Goal: Task Accomplishment & Management: Complete application form

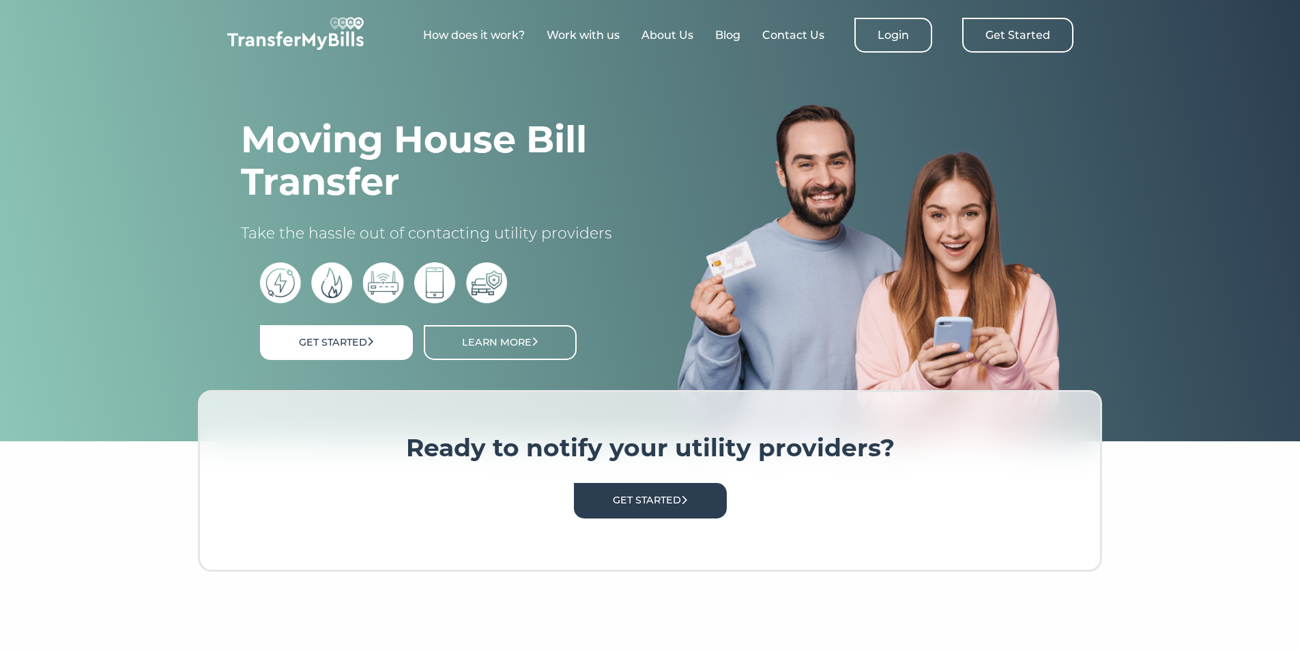
click at [1018, 42] on link "Get Started" at bounding box center [1018, 35] width 111 height 35
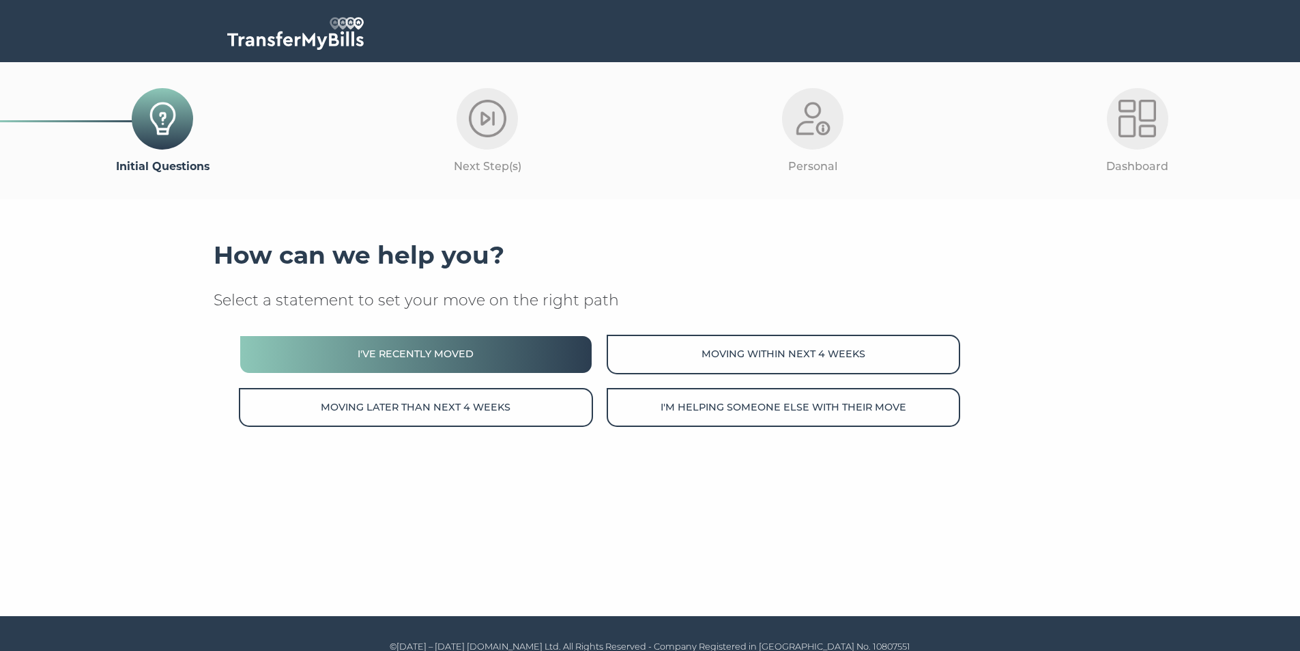
click at [425, 341] on button "I've recently moved" at bounding box center [416, 353] width 354 height 39
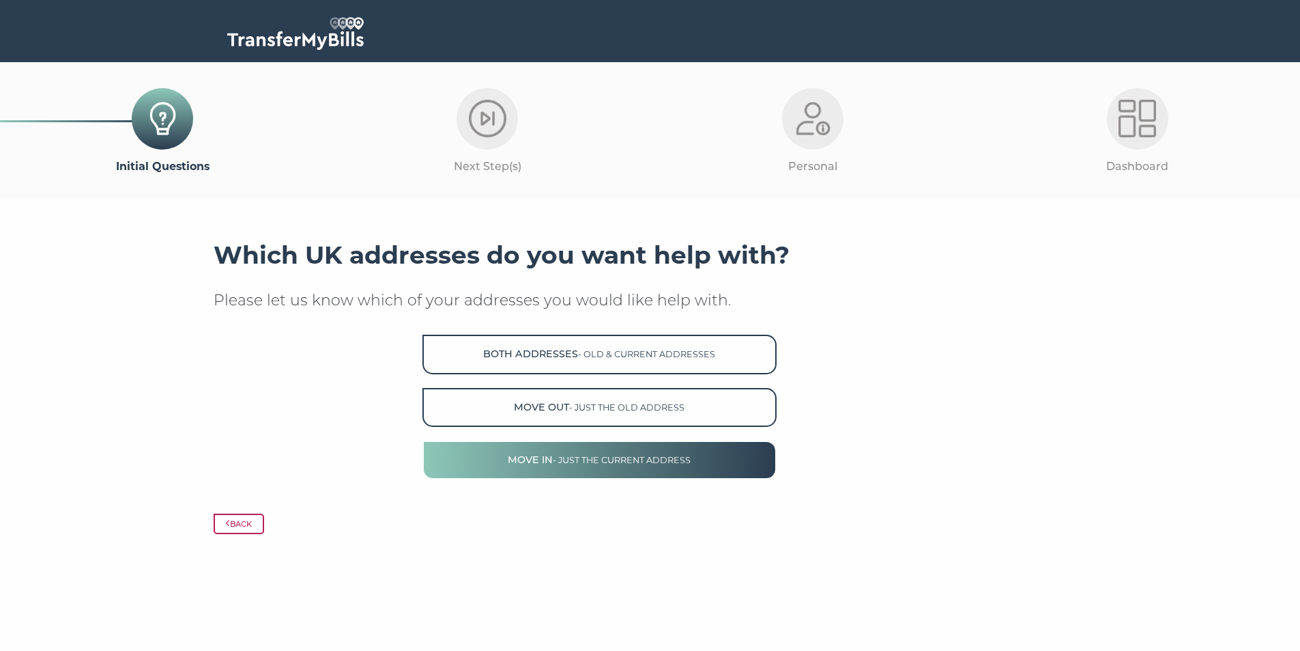
click at [595, 464] on span "- just the current address" at bounding box center [622, 460] width 138 height 10
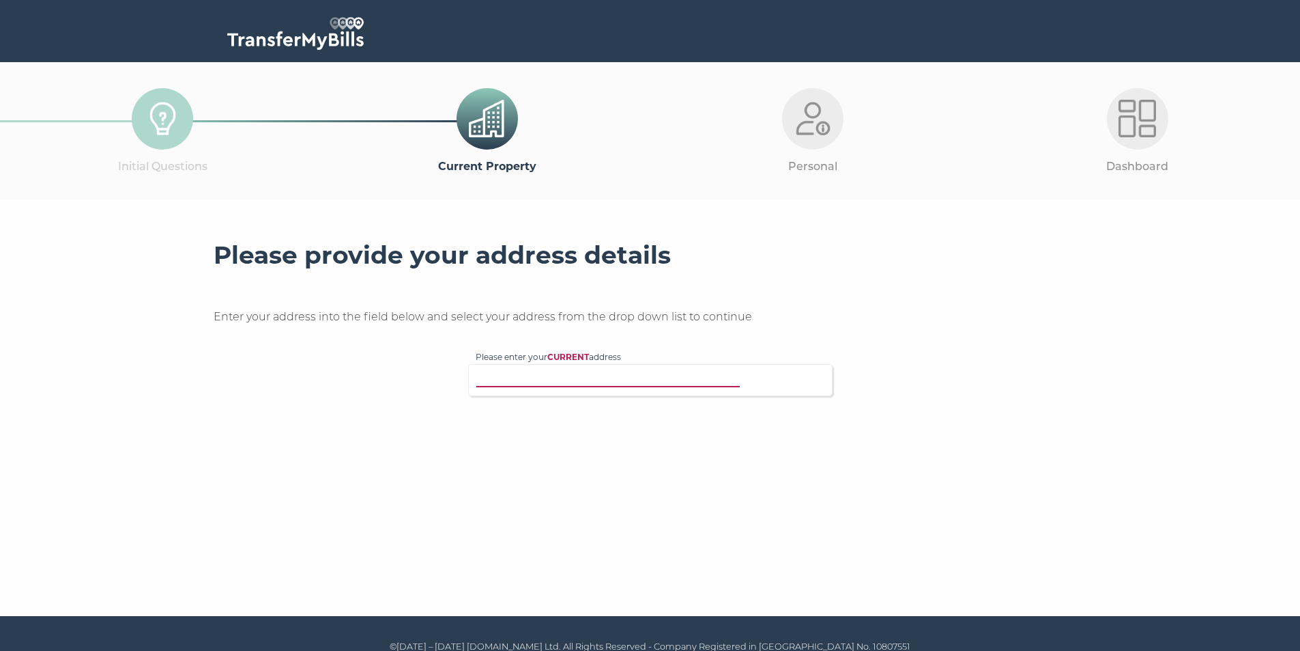
click at [567, 380] on input "Please enter your CURRENT address" at bounding box center [623, 378] width 294 height 14
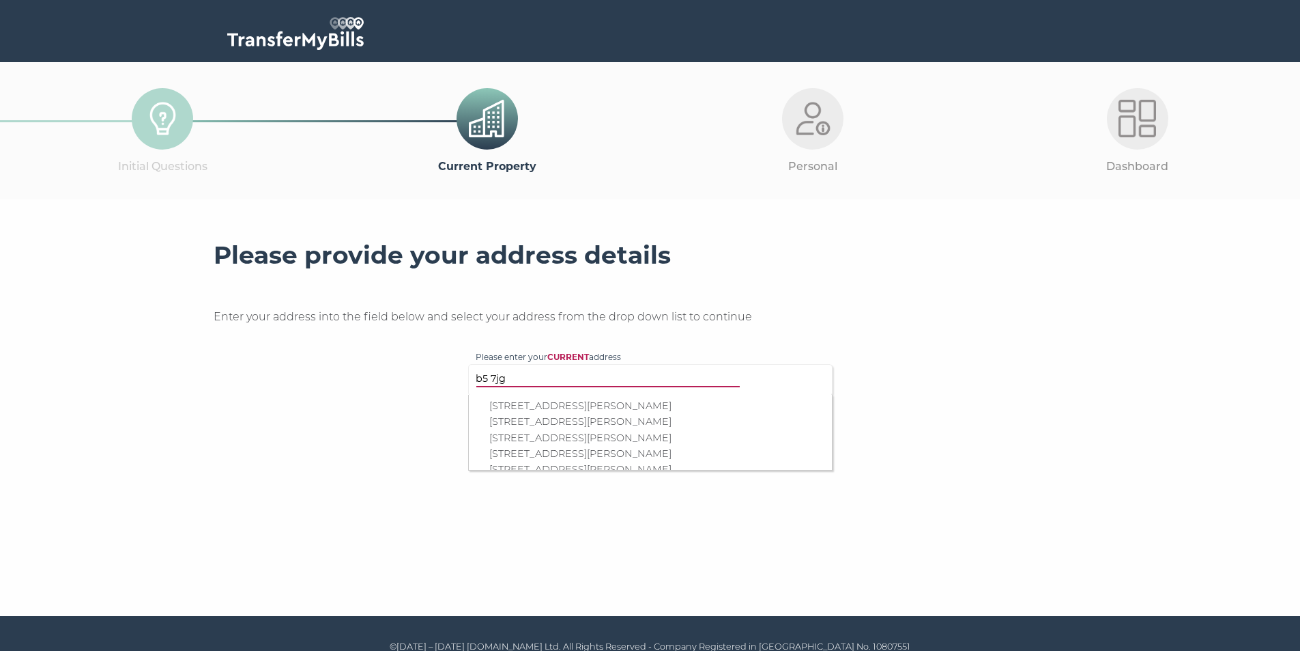
type input "b5 7jg"
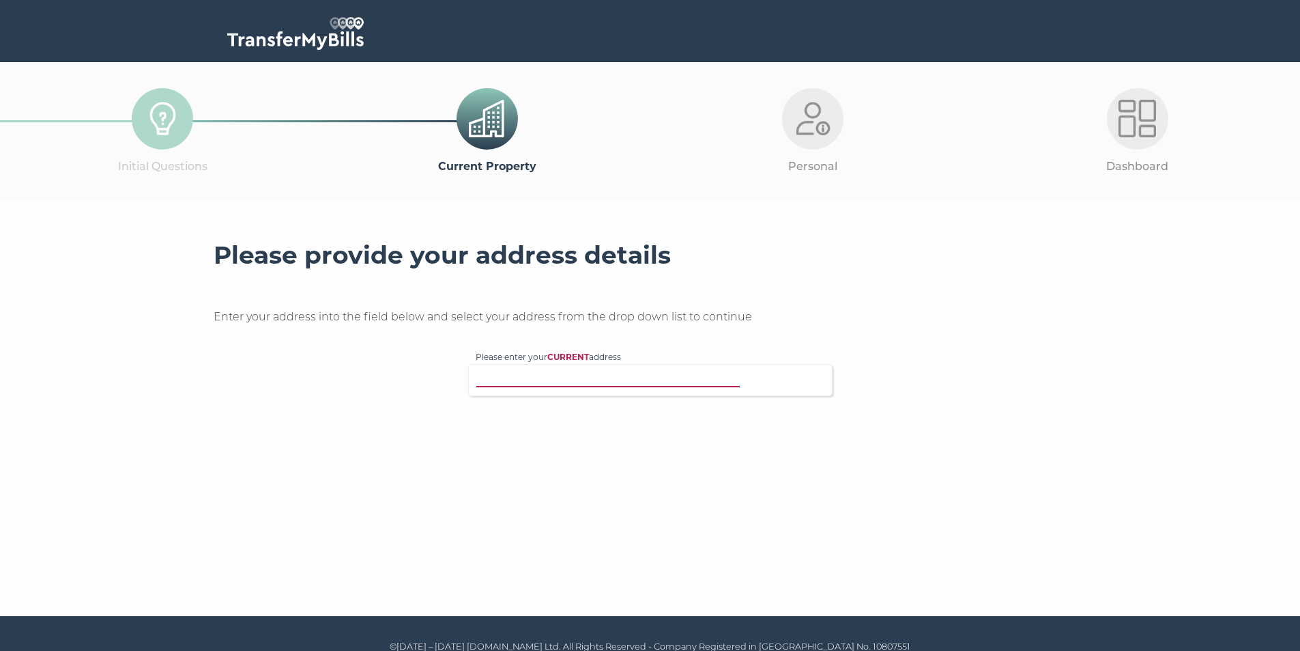
click at [576, 376] on input "Please enter your CURRENT address" at bounding box center [623, 378] width 294 height 14
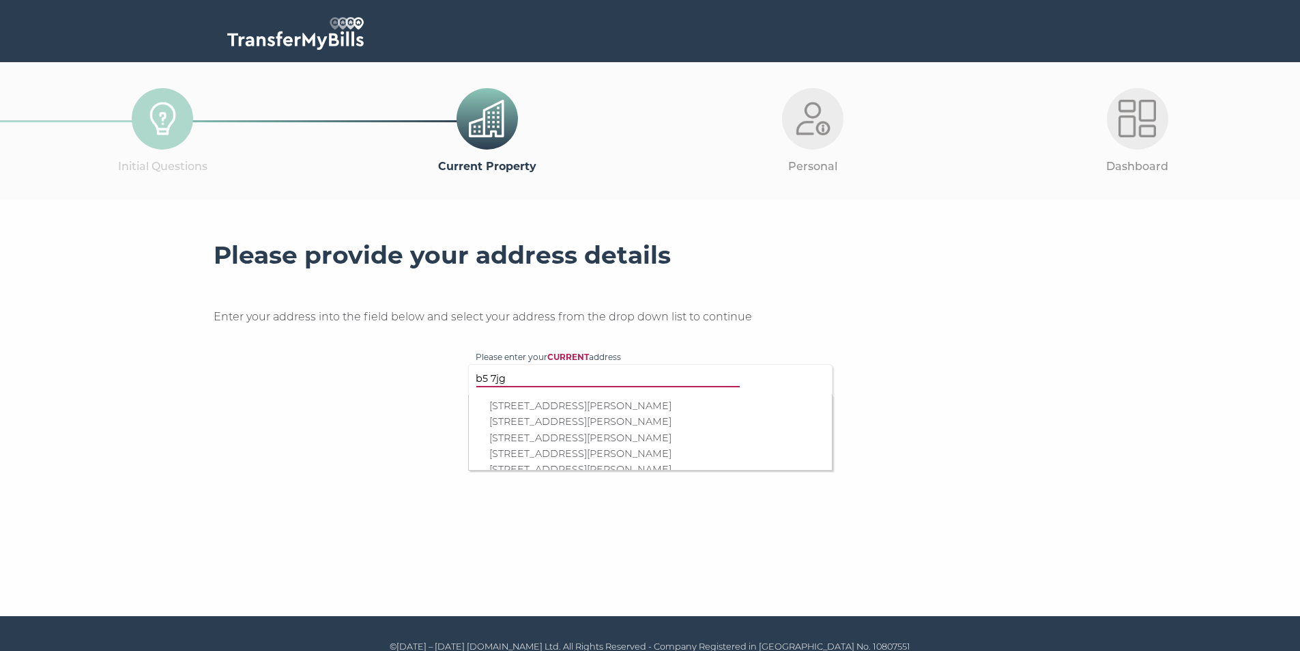
type input "b5 7jg"
click at [554, 419] on p "[STREET_ADDRESS][PERSON_NAME]" at bounding box center [657, 422] width 336 height 16
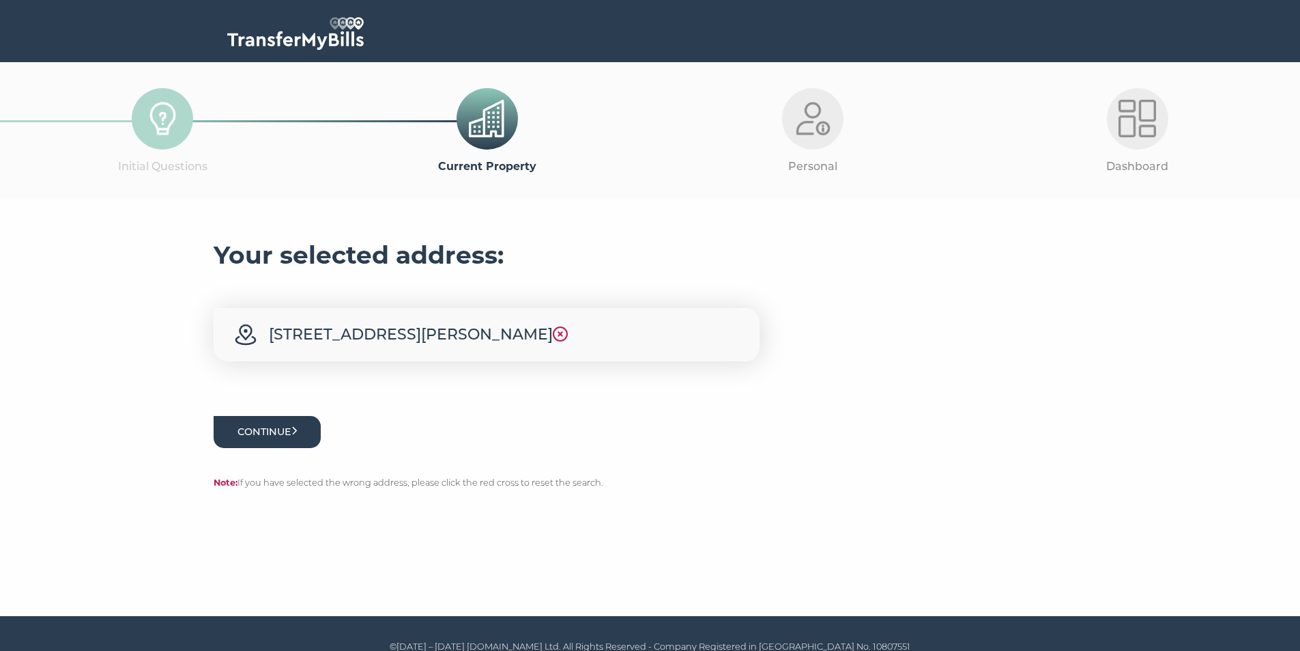
click at [278, 429] on button "Continue" at bounding box center [268, 432] width 108 height 32
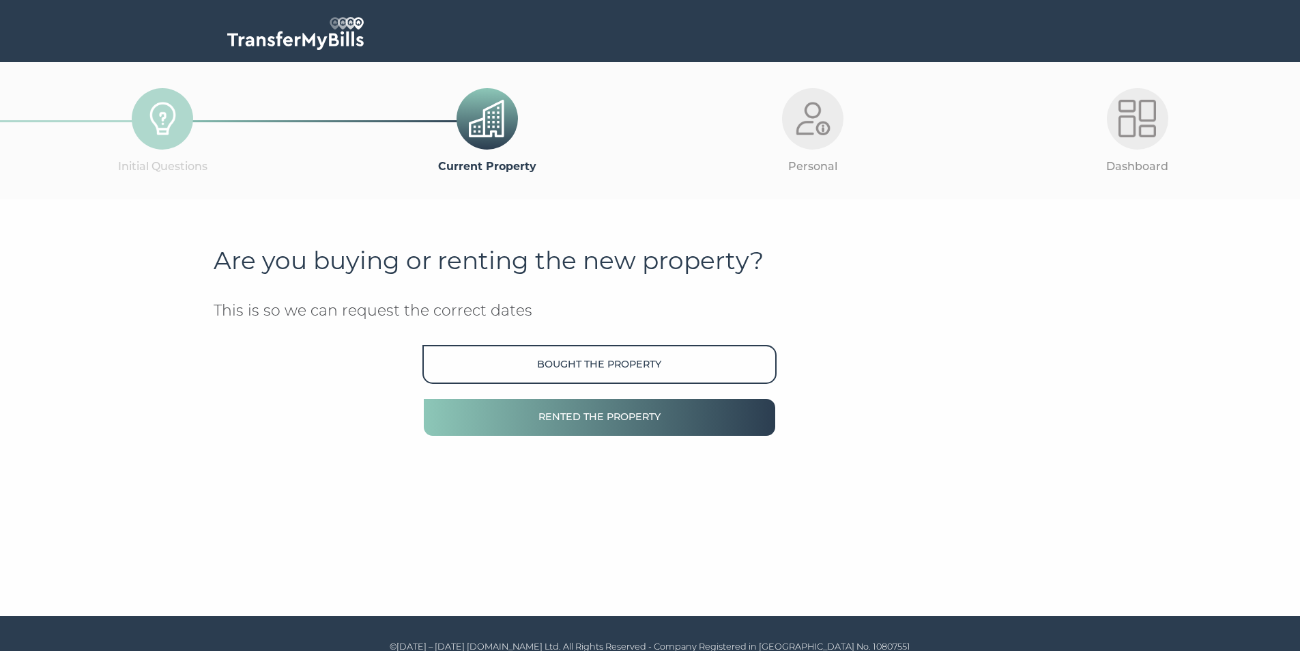
click at [595, 422] on button "Rented the property" at bounding box center [600, 416] width 354 height 39
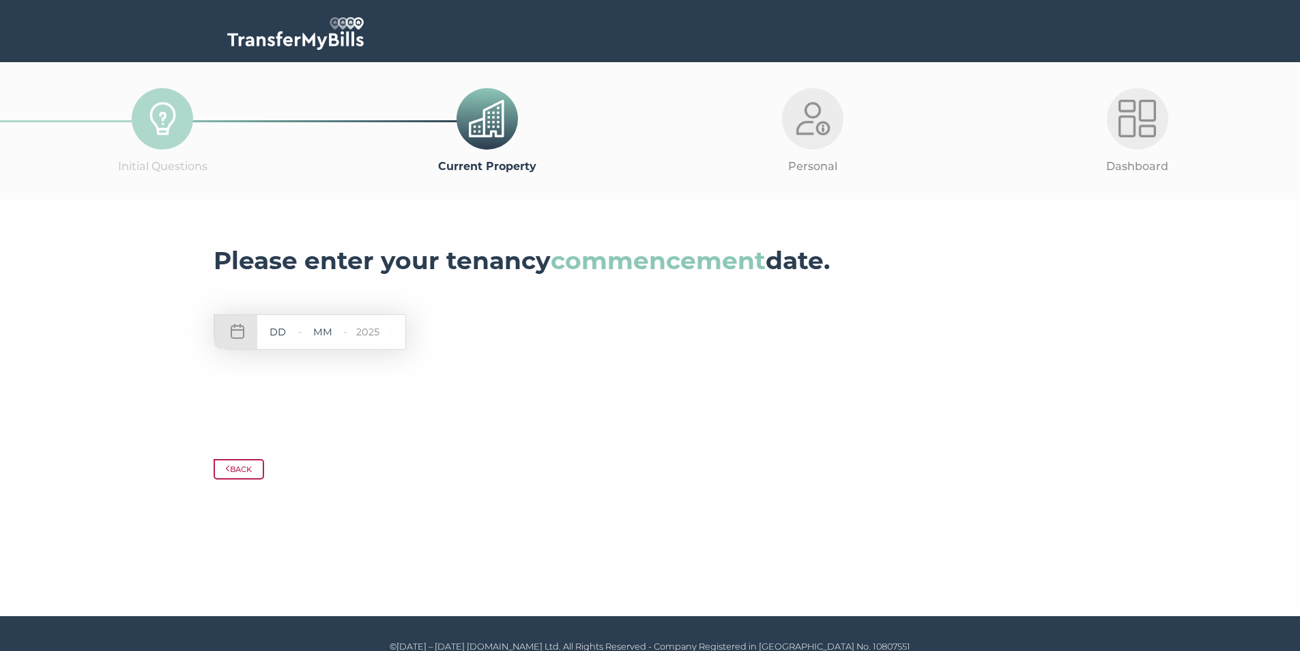
click at [283, 333] on input "text" at bounding box center [277, 332] width 41 height 17
type input "01"
click at [334, 337] on input "text" at bounding box center [322, 332] width 41 height 17
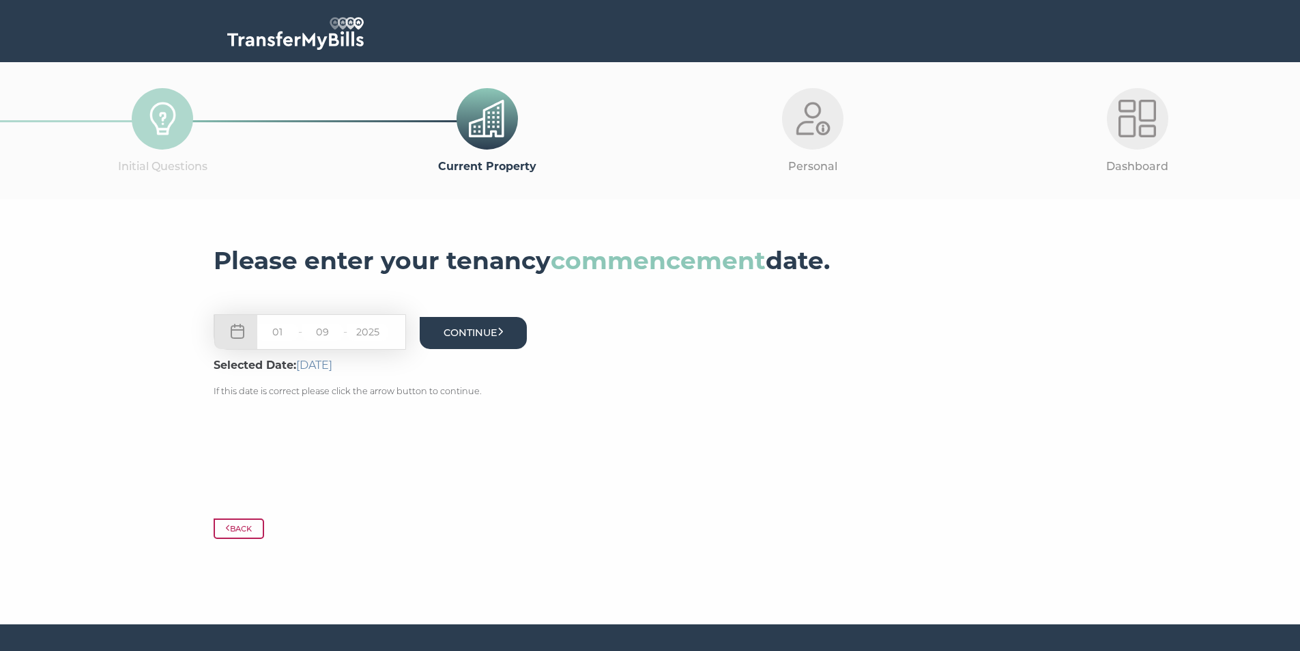
type input "09"
click at [501, 335] on button "Continue" at bounding box center [474, 333] width 108 height 32
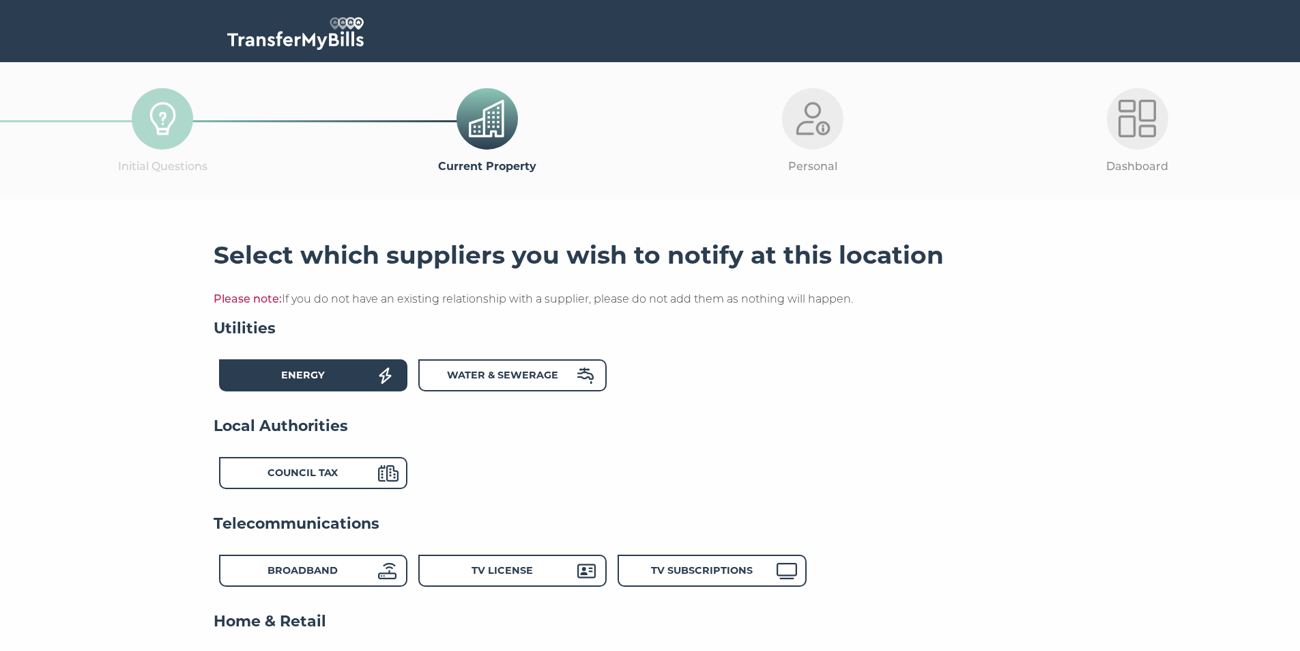
click at [324, 375] on strong "Energy" at bounding box center [303, 375] width 44 height 12
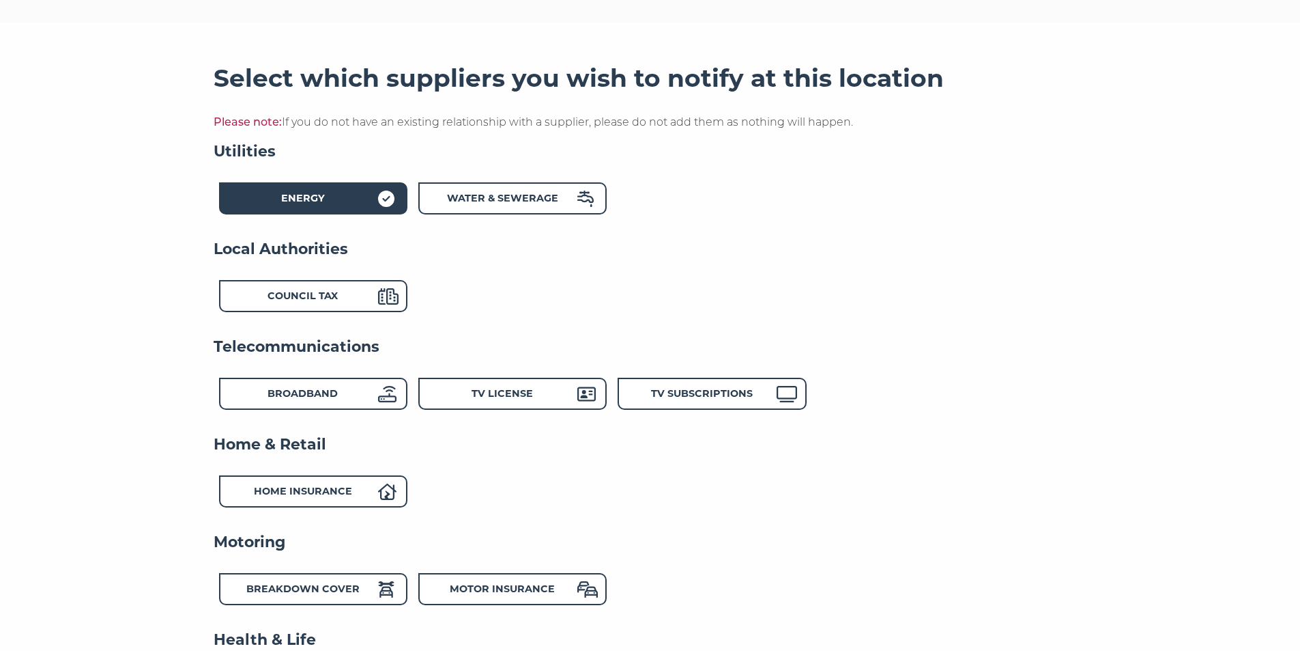
scroll to position [441, 0]
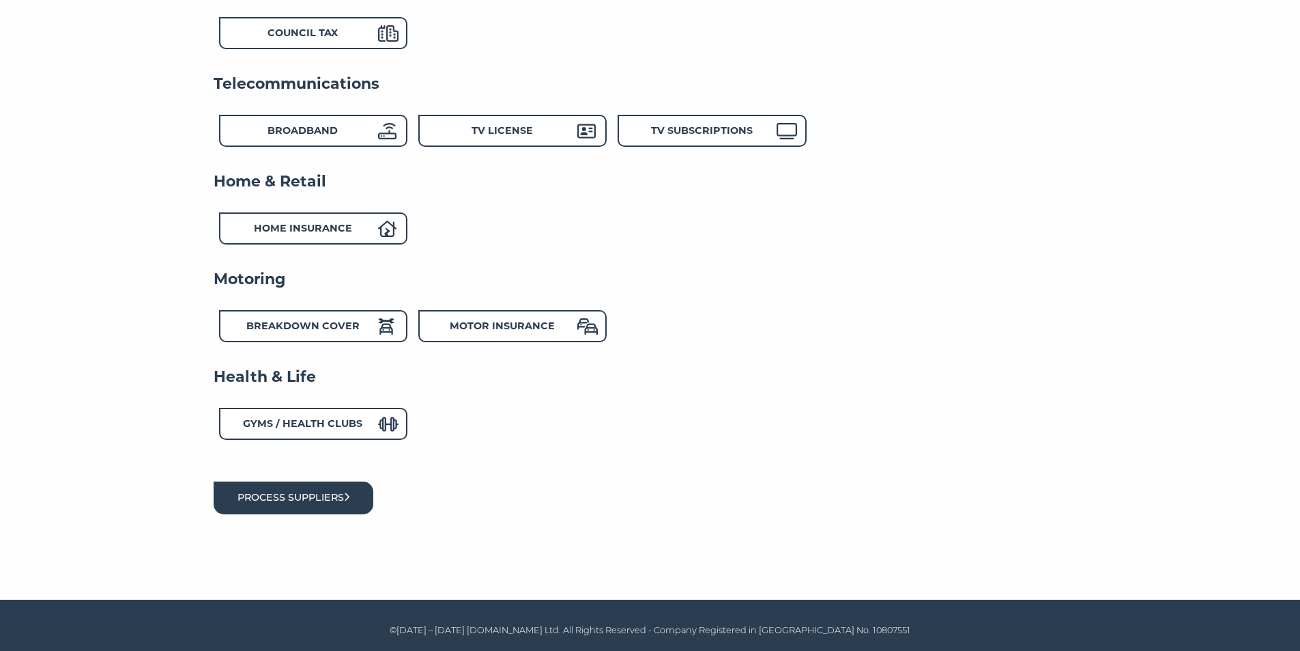
click at [303, 500] on button "Process suppliers" at bounding box center [294, 497] width 160 height 32
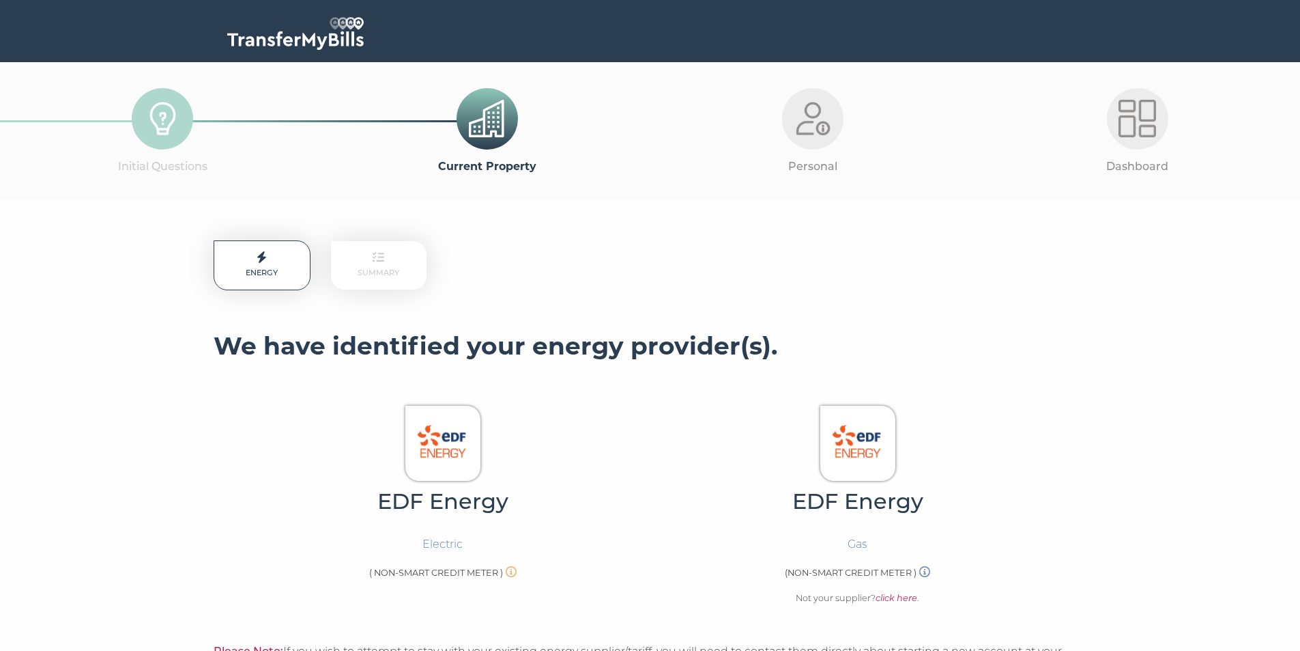
scroll to position [341, 0]
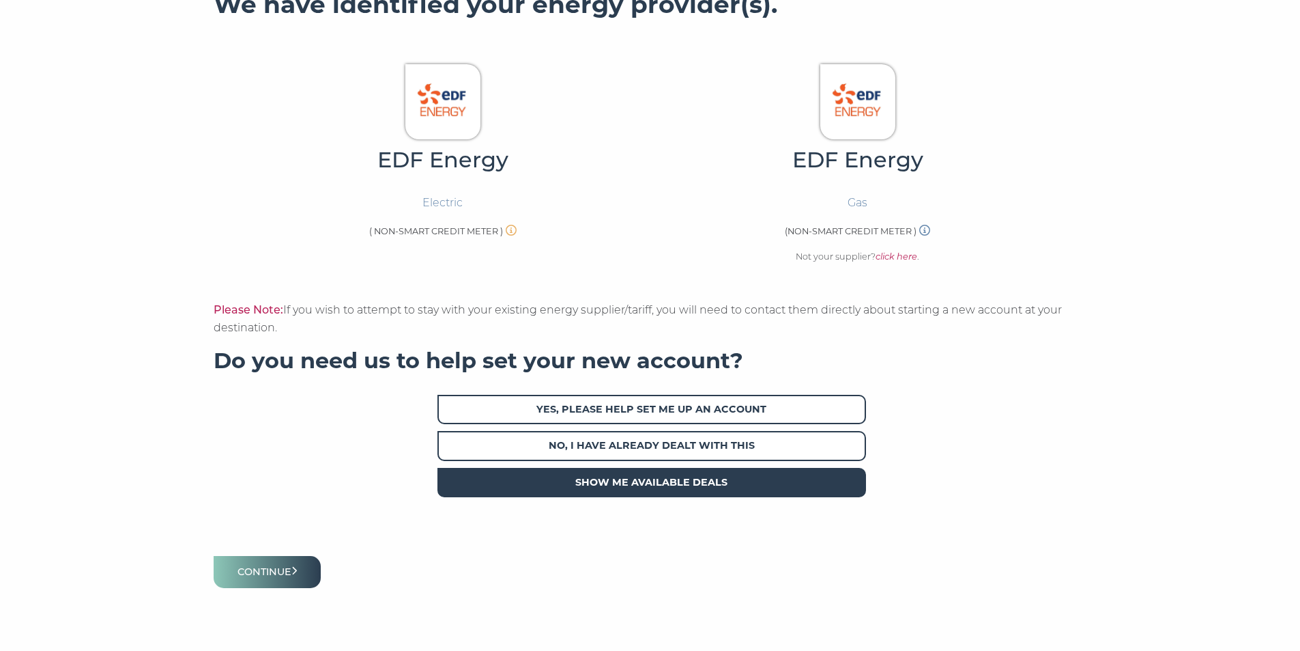
click at [693, 483] on span "Show me available deals" at bounding box center [652, 482] width 429 height 29
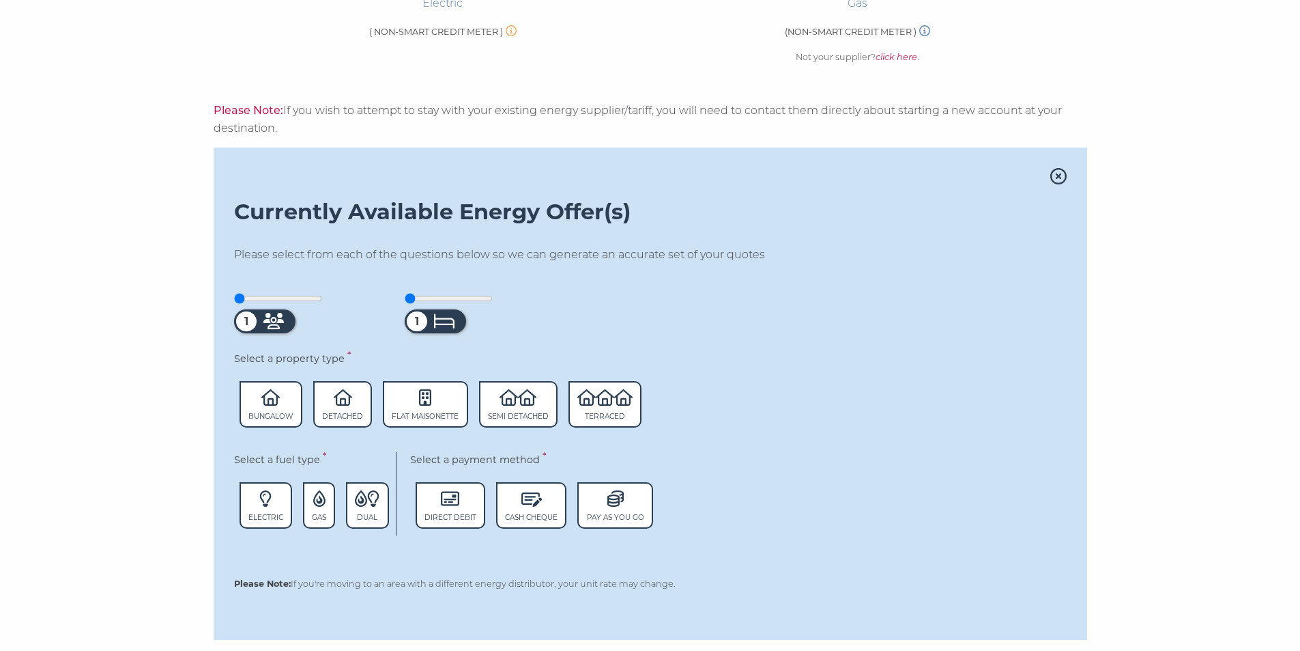
scroll to position [546, 0]
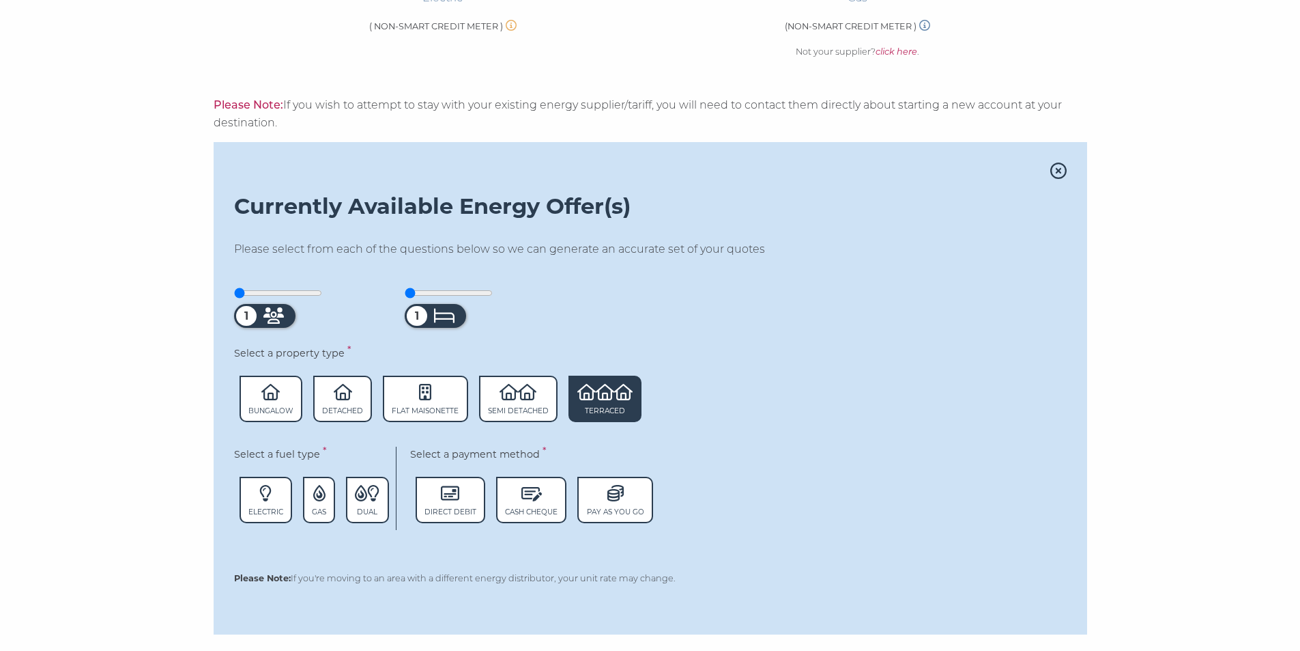
click at [590, 402] on span "Terraced" at bounding box center [605, 398] width 73 height 46
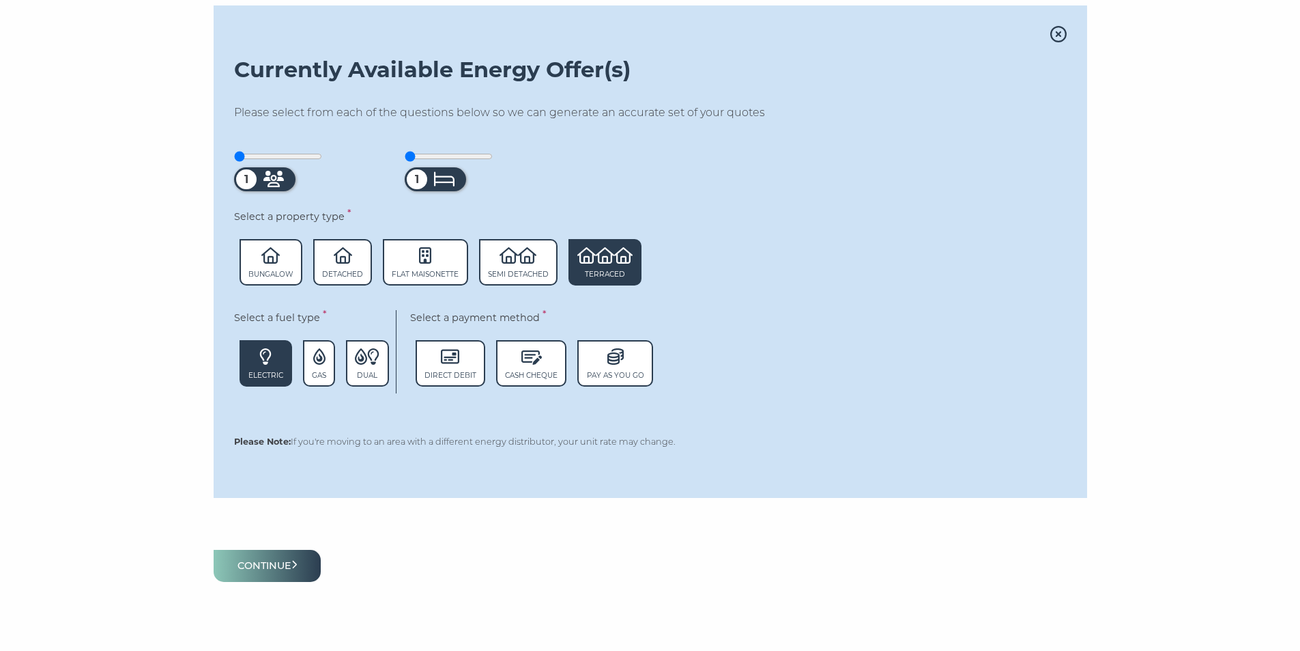
click at [270, 367] on span "Electric" at bounding box center [266, 363] width 53 height 46
click at [324, 370] on span "Gas" at bounding box center [319, 363] width 32 height 46
click at [256, 369] on span "Electric" at bounding box center [266, 363] width 53 height 46
click at [276, 178] on icon at bounding box center [273, 179] width 20 height 16
drag, startPoint x: 254, startPoint y: 177, endPoint x: 294, endPoint y: 175, distance: 40.3
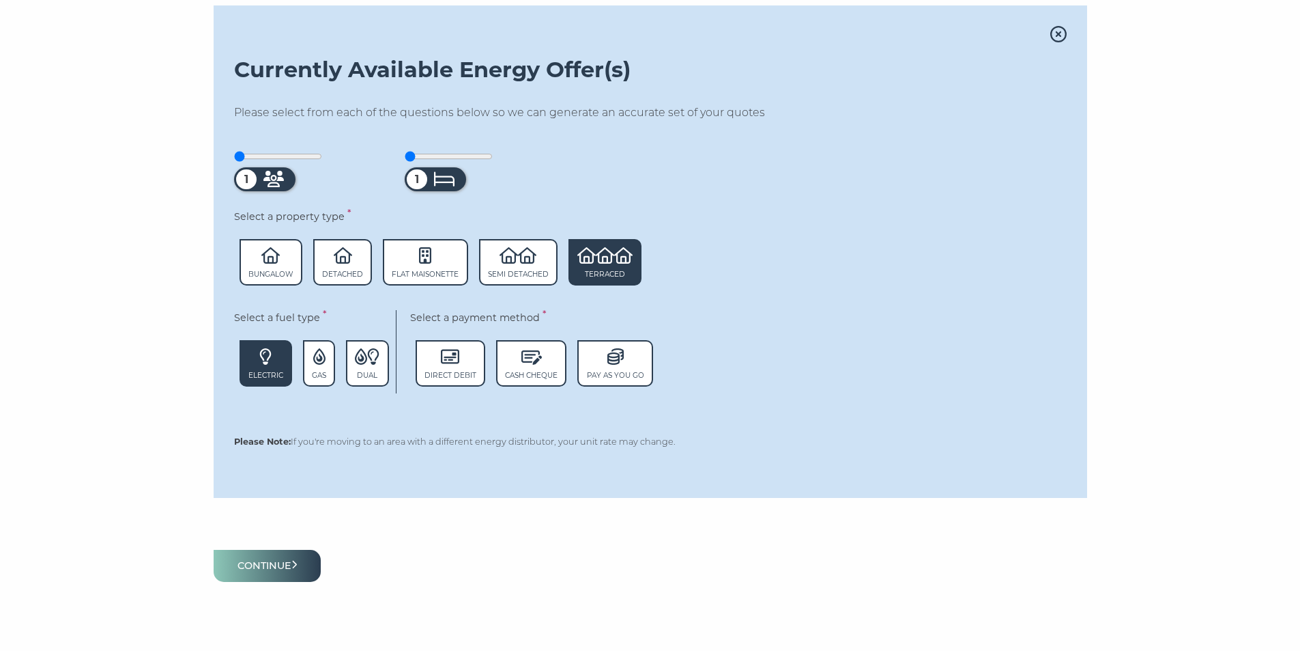
click at [289, 177] on div "1" at bounding box center [264, 179] width 61 height 24
click at [291, 175] on div at bounding box center [276, 179] width 27 height 24
type input "3"
click at [289, 155] on input "range" at bounding box center [278, 156] width 88 height 11
click at [433, 158] on input "range" at bounding box center [449, 156] width 88 height 11
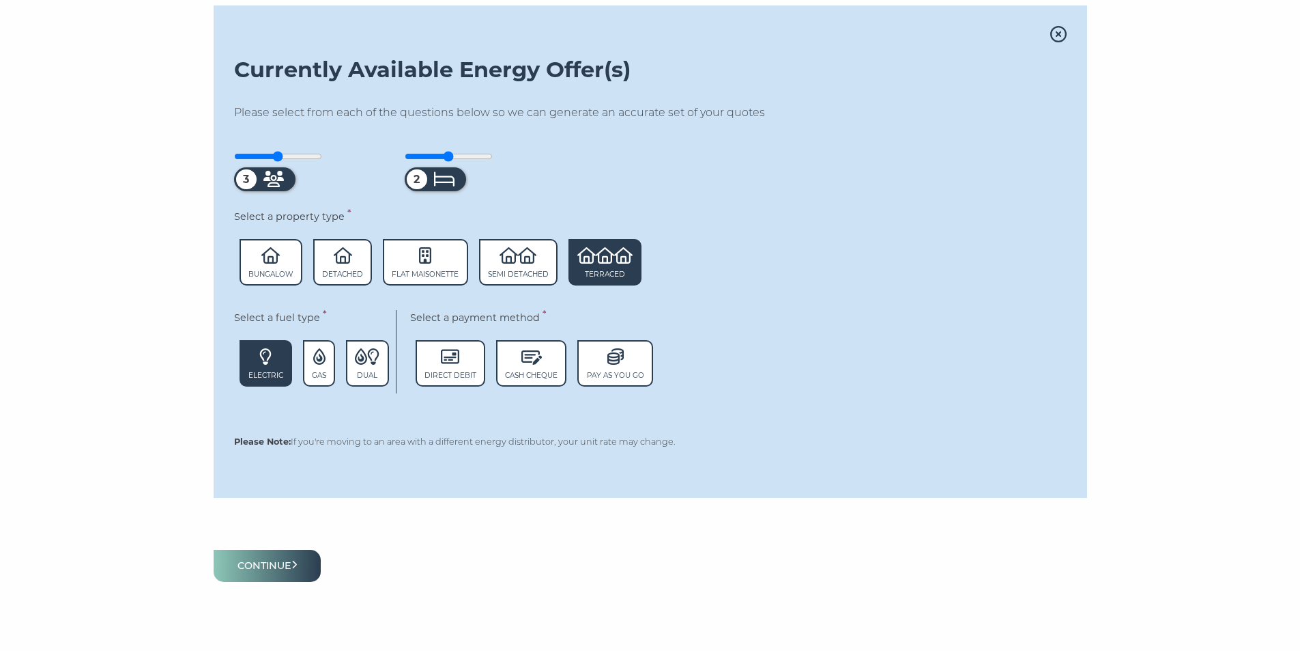
type input "3"
click at [445, 156] on input "range" at bounding box center [449, 156] width 88 height 11
click at [326, 365] on icon at bounding box center [319, 356] width 12 height 16
click at [271, 356] on icon at bounding box center [265, 356] width 12 height 16
click at [365, 358] on icon at bounding box center [361, 356] width 12 height 16
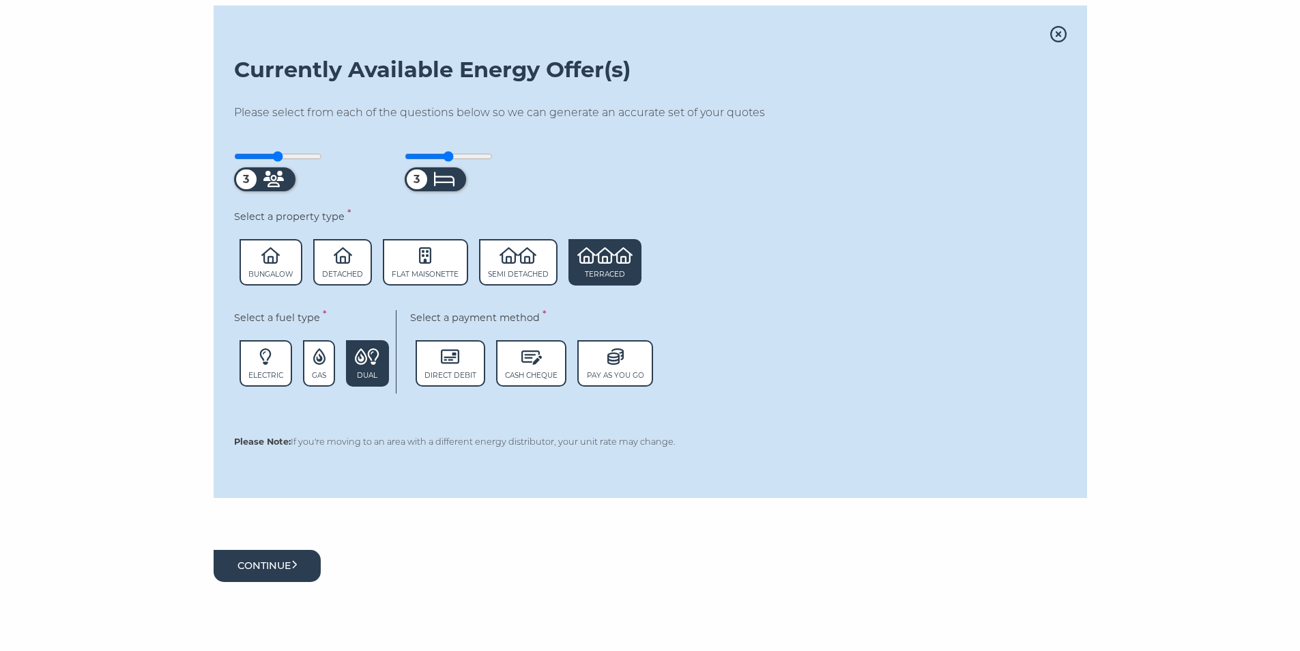
click at [283, 563] on button "Continue" at bounding box center [268, 566] width 108 height 32
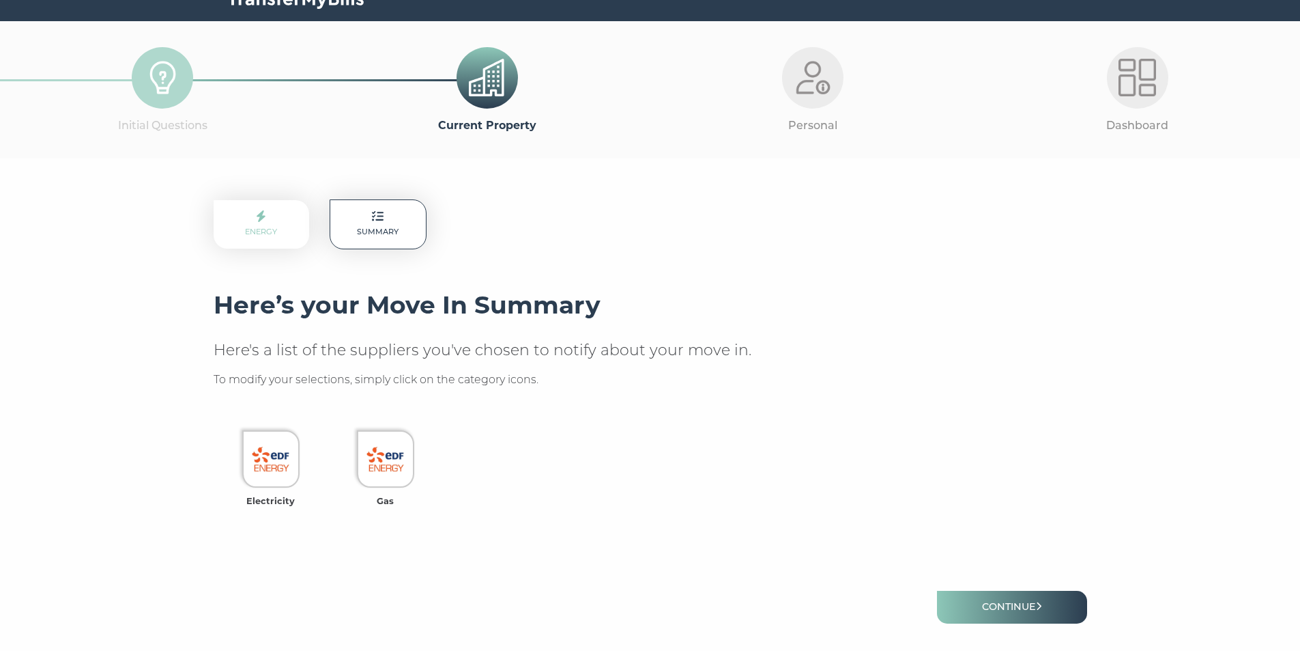
scroll to position [152, 0]
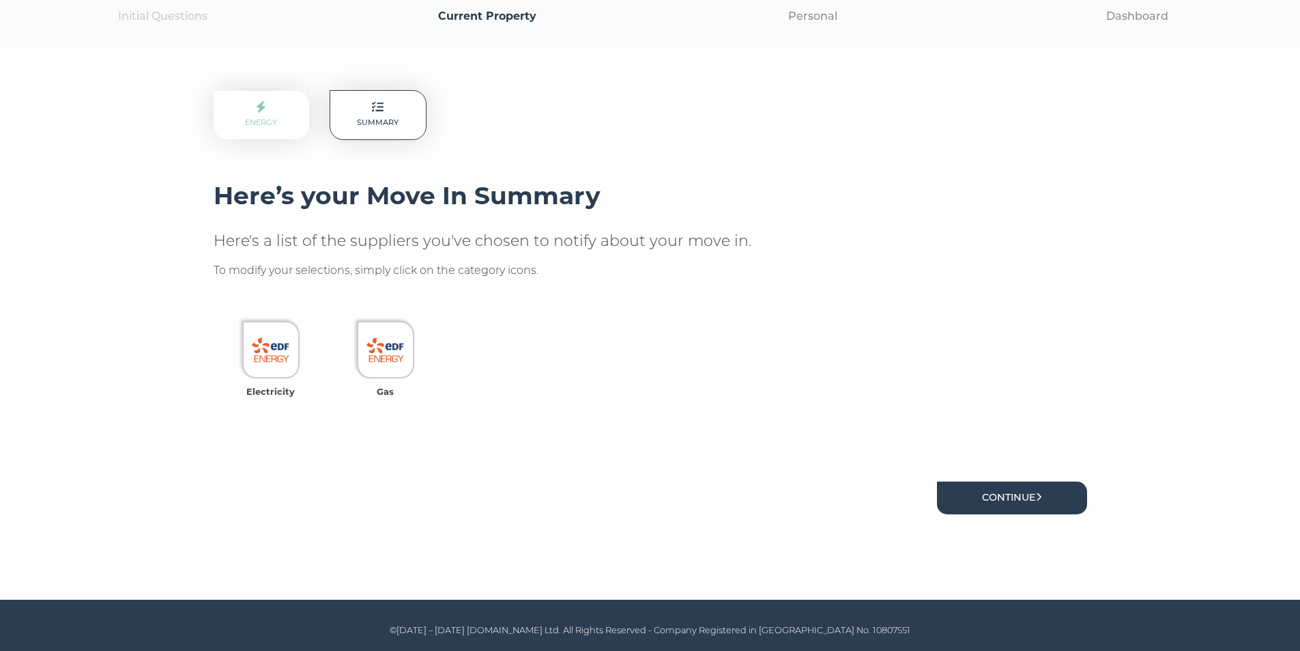
click at [1008, 494] on link "Continue" at bounding box center [1012, 497] width 150 height 32
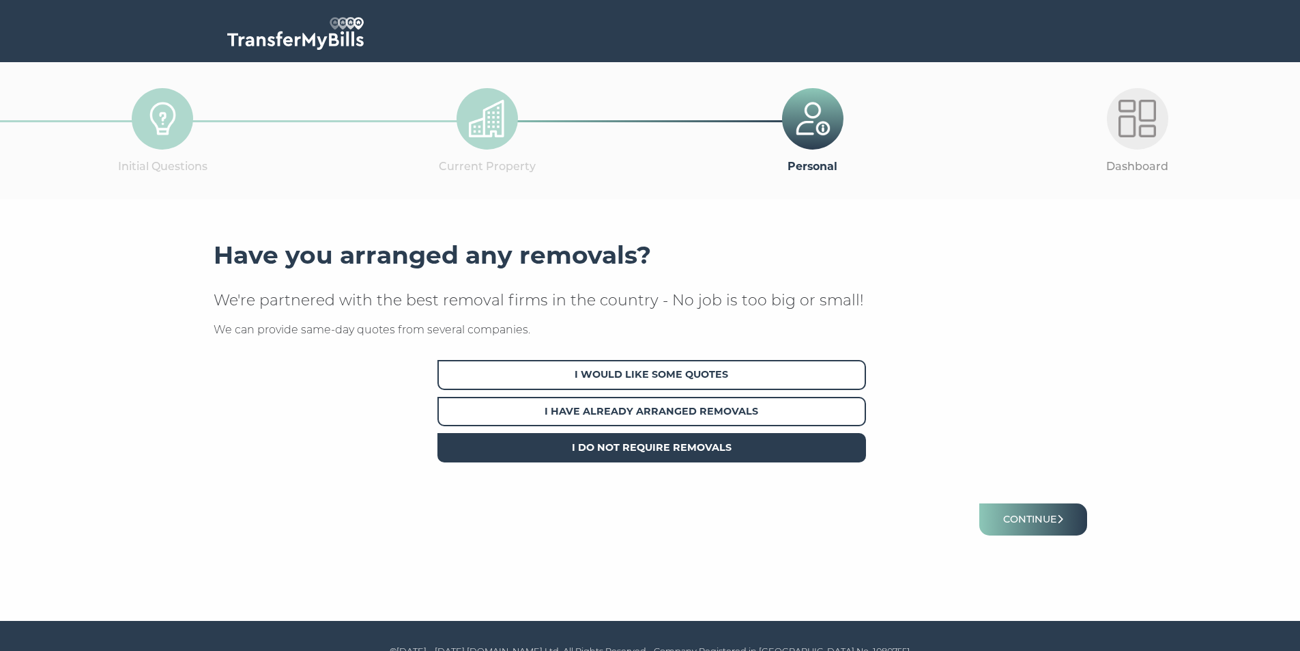
click at [660, 447] on span "I Do Not Require Removals" at bounding box center [652, 447] width 429 height 29
click at [1031, 533] on button "Continue" at bounding box center [1034, 519] width 108 height 32
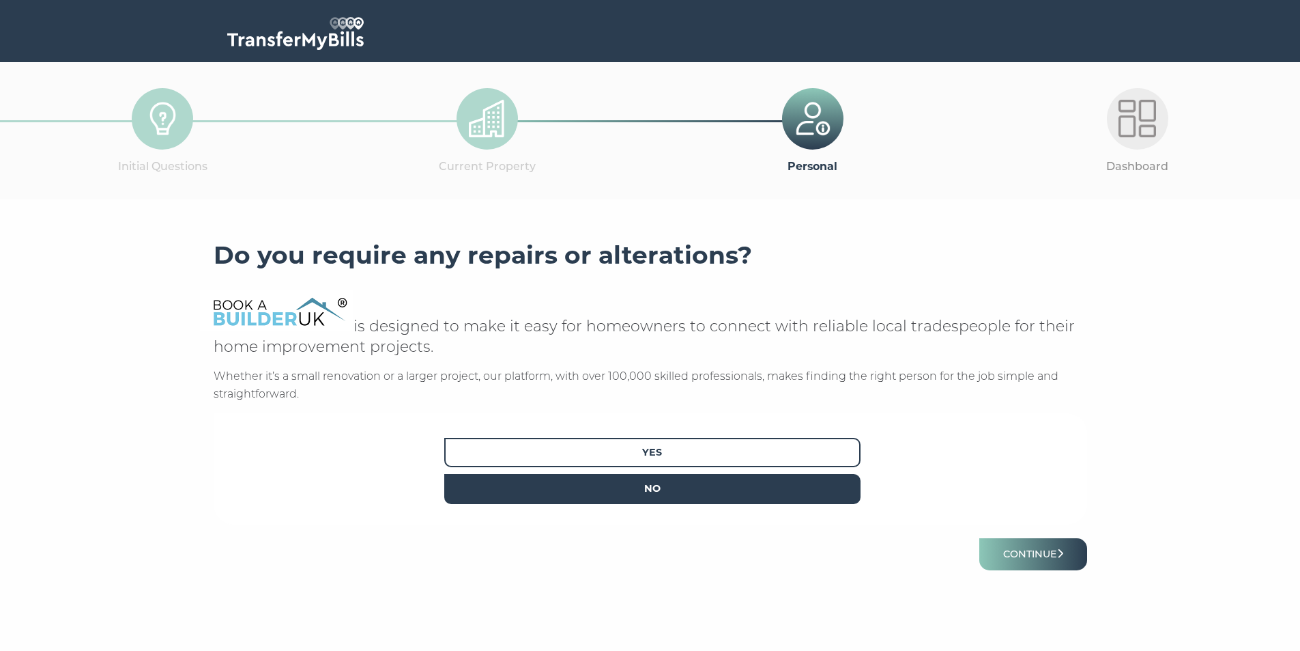
click at [707, 483] on span "No" at bounding box center [652, 488] width 416 height 29
click at [1022, 559] on button "Continue" at bounding box center [1034, 554] width 108 height 32
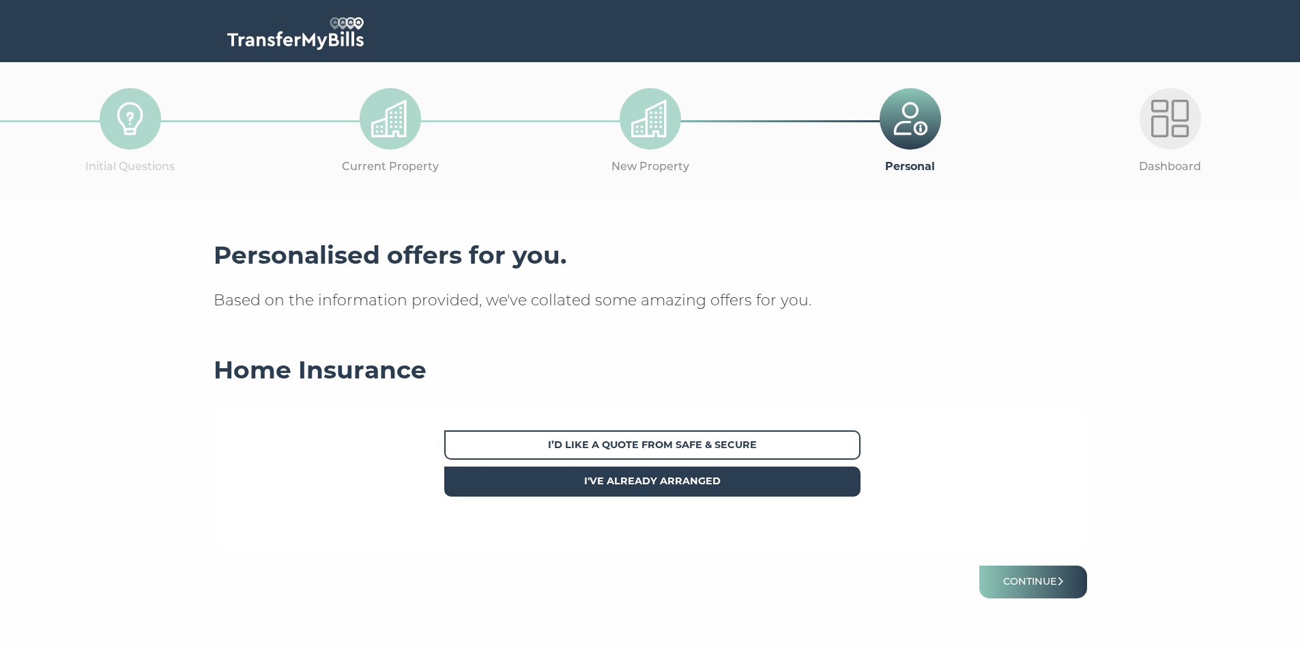
drag, startPoint x: 749, startPoint y: 479, endPoint x: 783, endPoint y: 492, distance: 36.8
click at [750, 479] on span "I've already arranged" at bounding box center [652, 480] width 416 height 29
click at [1010, 582] on button "Continue" at bounding box center [1034, 581] width 108 height 32
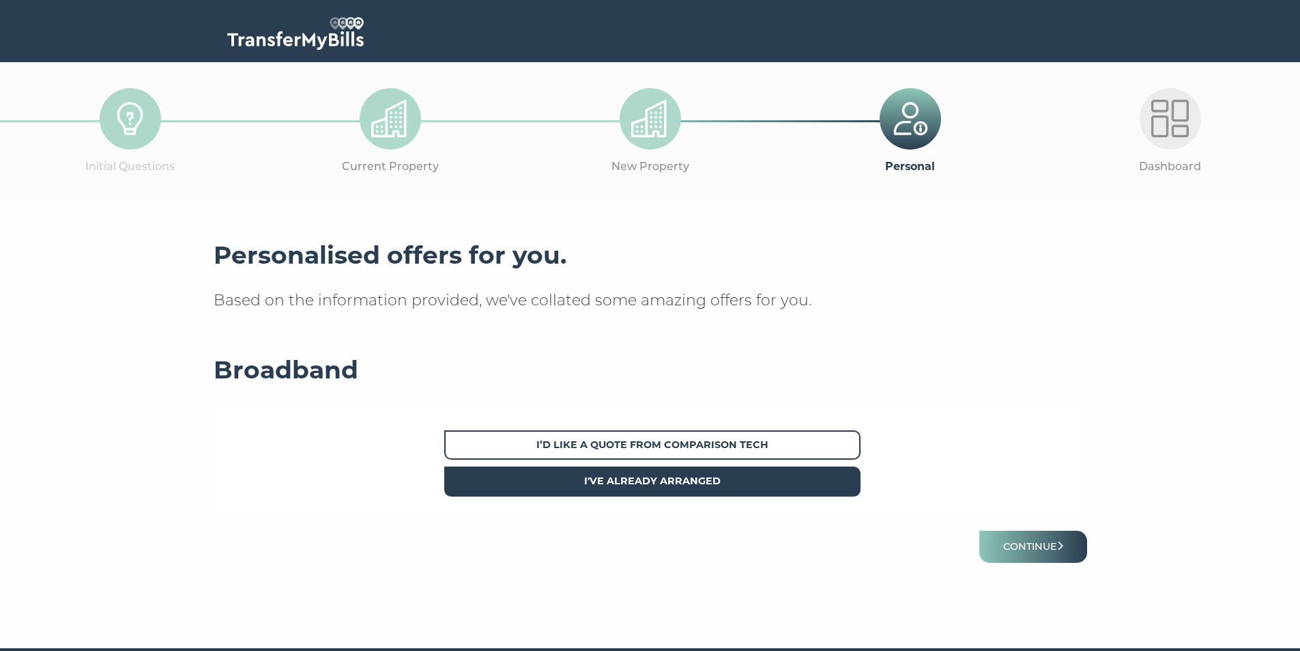
drag, startPoint x: 727, startPoint y: 482, endPoint x: 793, endPoint y: 494, distance: 66.7
click at [727, 481] on span "I've already arranged" at bounding box center [652, 480] width 416 height 29
click at [1029, 541] on button "Continue" at bounding box center [1034, 546] width 108 height 32
click at [749, 480] on span "I've already arranged" at bounding box center [652, 480] width 416 height 29
click at [1009, 545] on button "Continue" at bounding box center [1034, 546] width 108 height 32
